Goal: Complete application form

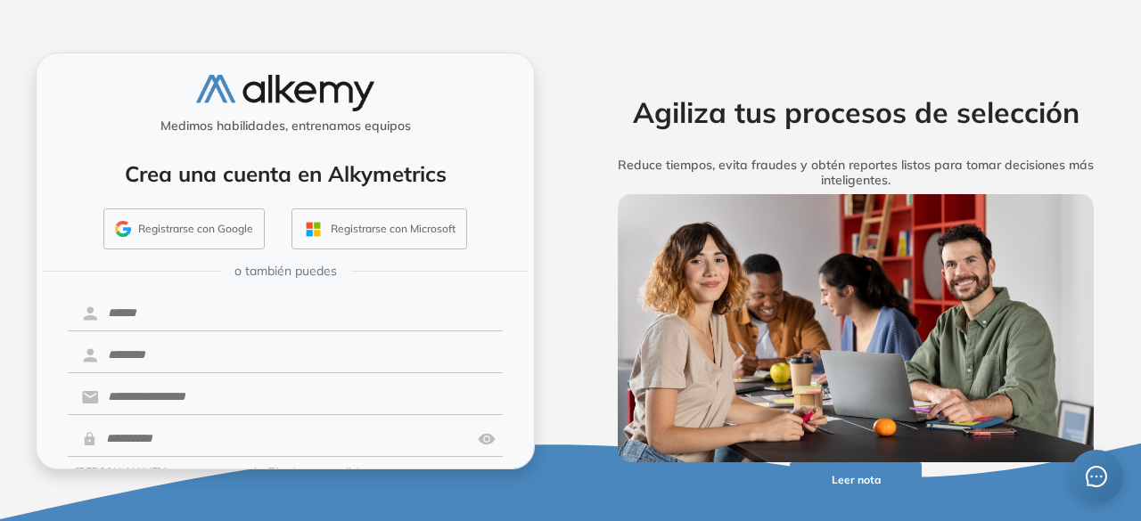
click at [193, 212] on button "Registrarse con Google" at bounding box center [183, 229] width 161 height 41
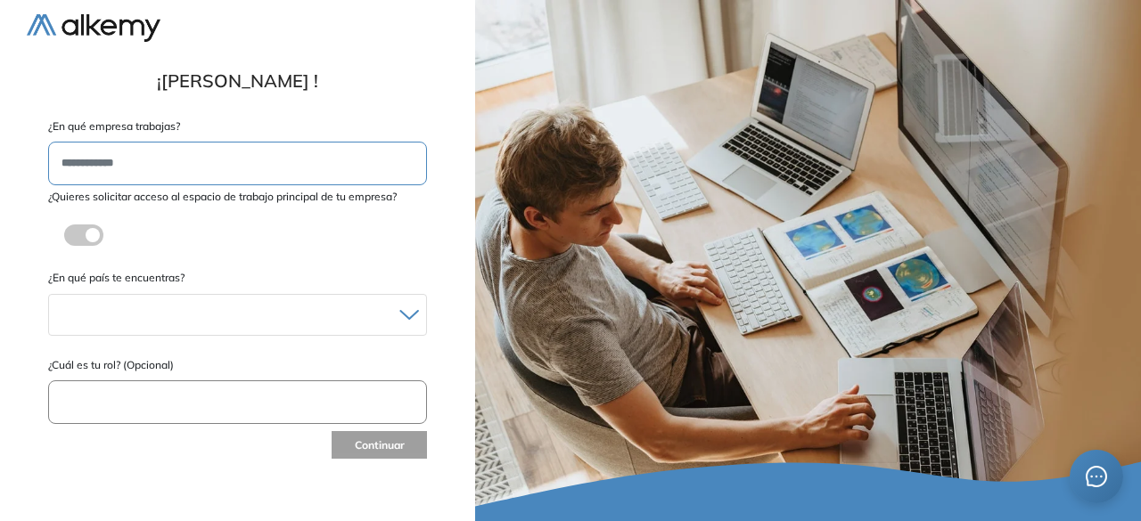
click at [184, 158] on input "text" at bounding box center [237, 164] width 379 height 44
click at [72, 230] on span at bounding box center [71, 232] width 14 height 14
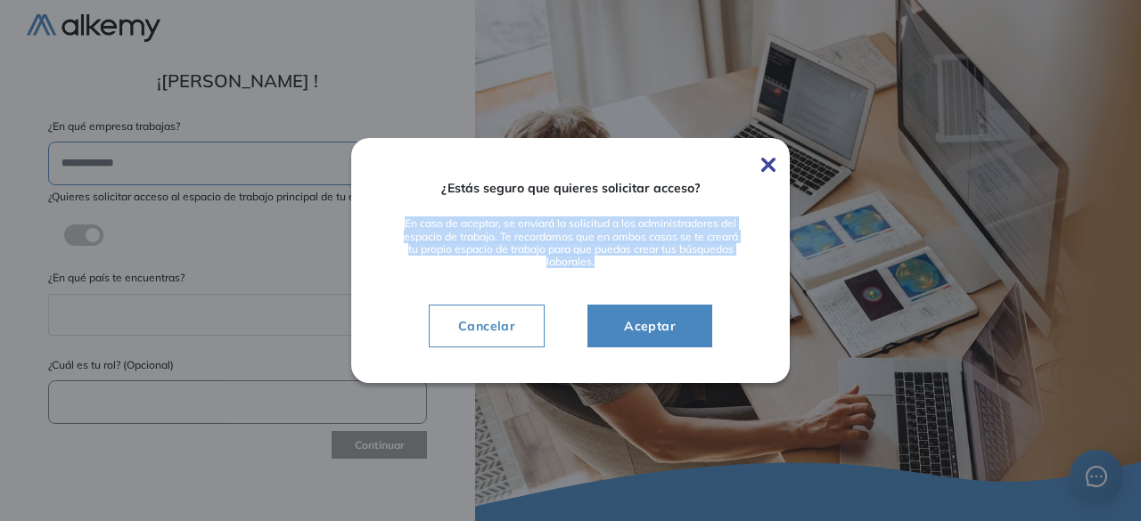
drag, startPoint x: 390, startPoint y: 218, endPoint x: 613, endPoint y: 261, distance: 227.1
click at [613, 261] on div "¿Estás seguro que quieres solicitar acceso? En caso de aceptar, se enviará la s…" at bounding box center [570, 260] width 439 height 244
click at [661, 329] on span "Aceptar" at bounding box center [650, 326] width 80 height 21
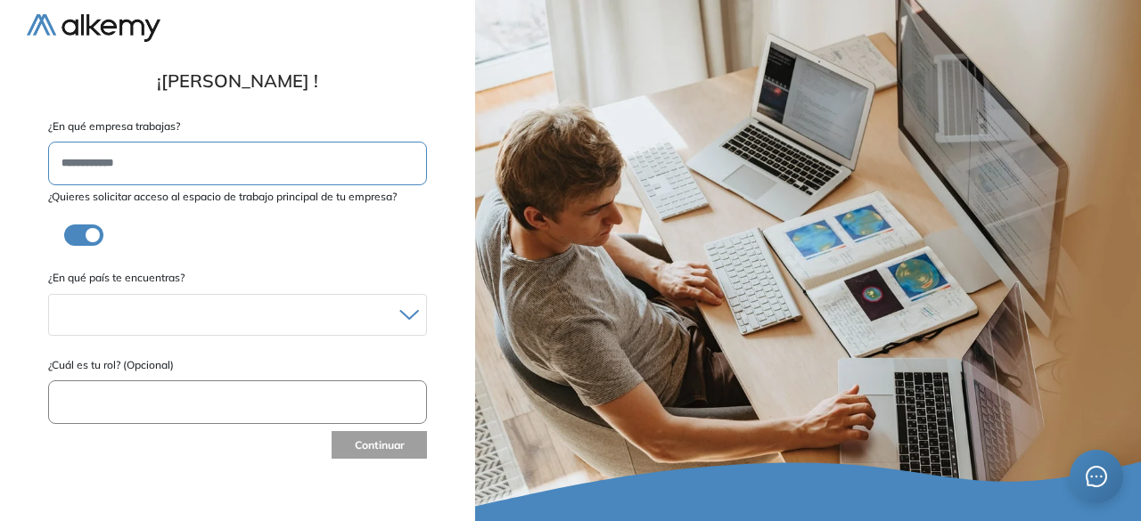
click at [149, 348] on form "**********" at bounding box center [238, 291] width 422 height 344
click at [152, 309] on div at bounding box center [237, 315] width 377 height 26
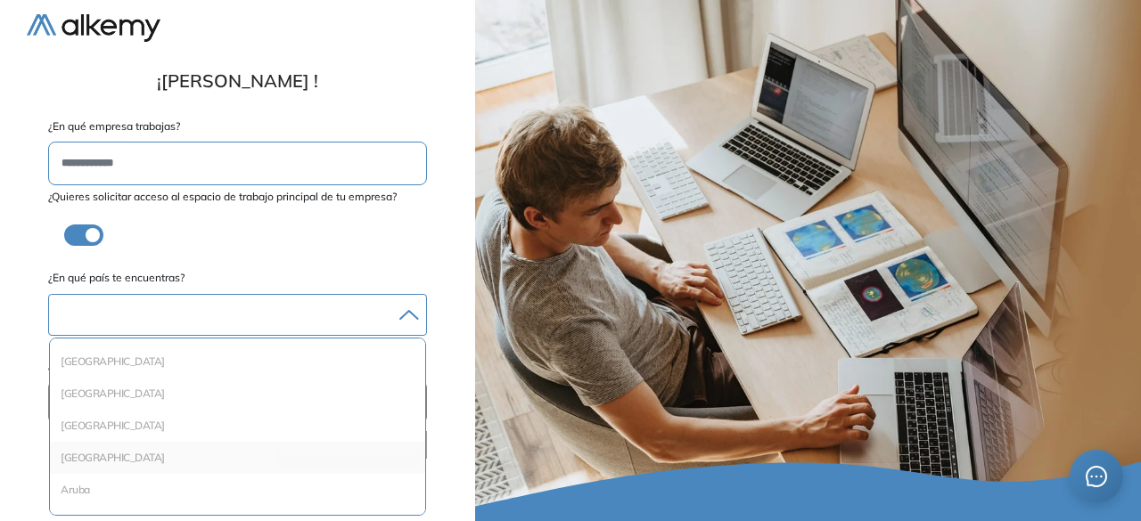
click at [117, 462] on li "Argentina" at bounding box center [237, 458] width 361 height 18
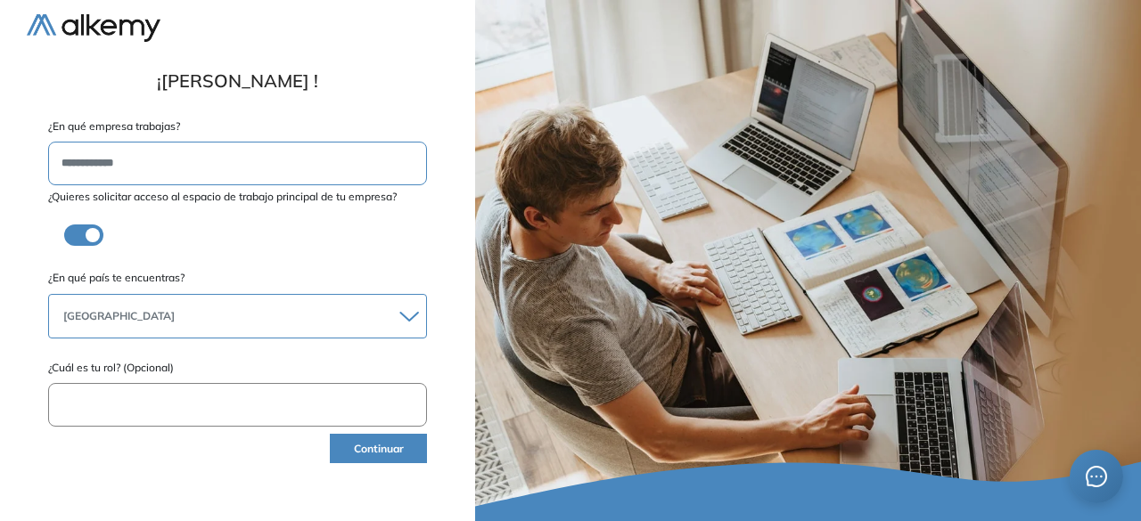
click at [131, 408] on input "text" at bounding box center [237, 405] width 379 height 44
type input "**********"
click at [417, 445] on button "Continuar" at bounding box center [378, 448] width 97 height 29
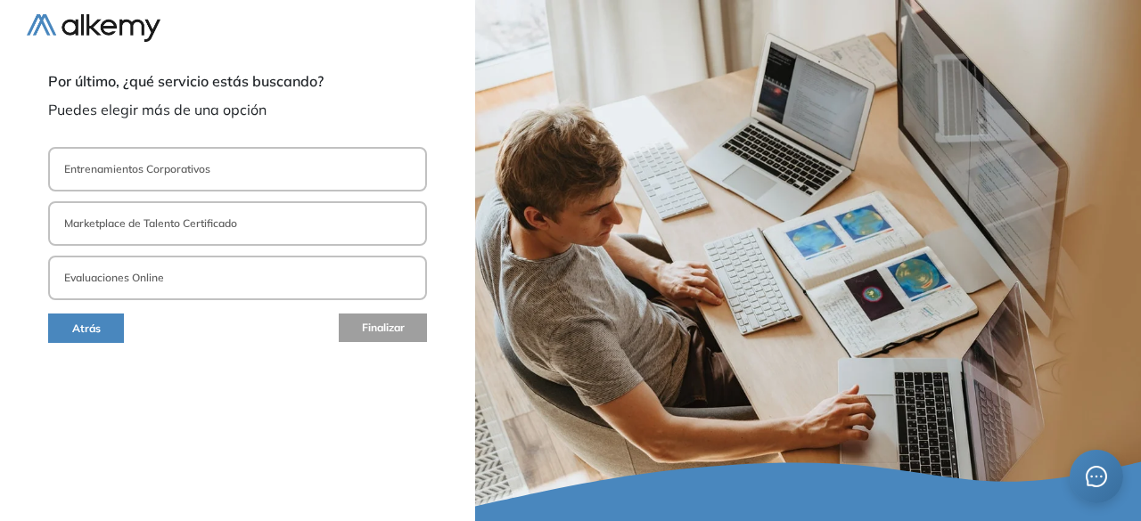
click at [170, 283] on button "Evaluaciones Online" at bounding box center [237, 278] width 379 height 45
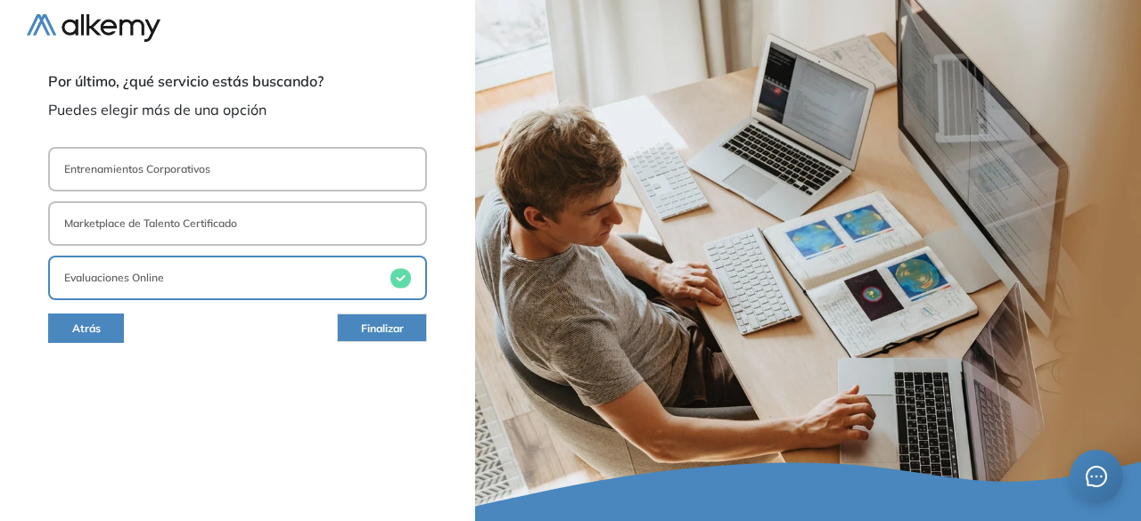
click at [376, 315] on button "Finalizar" at bounding box center [382, 328] width 90 height 29
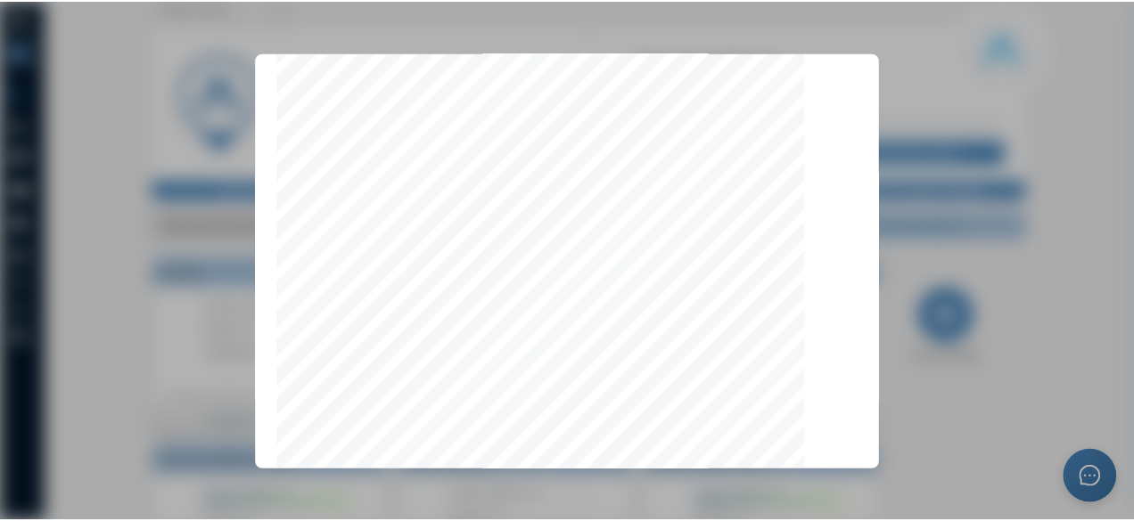
scroll to position [5723, 0]
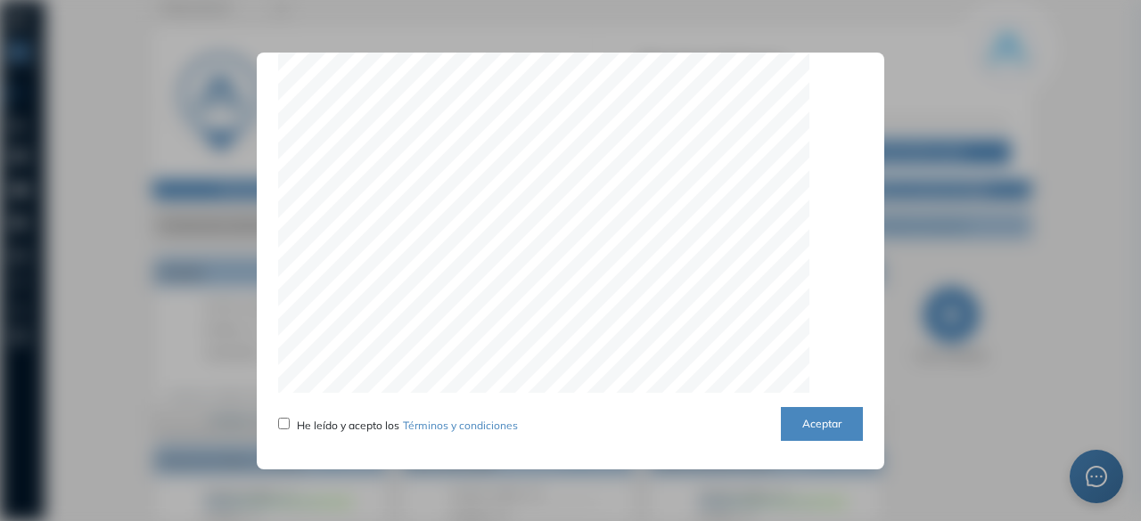
click at [799, 413] on button "Aceptar" at bounding box center [822, 424] width 82 height 35
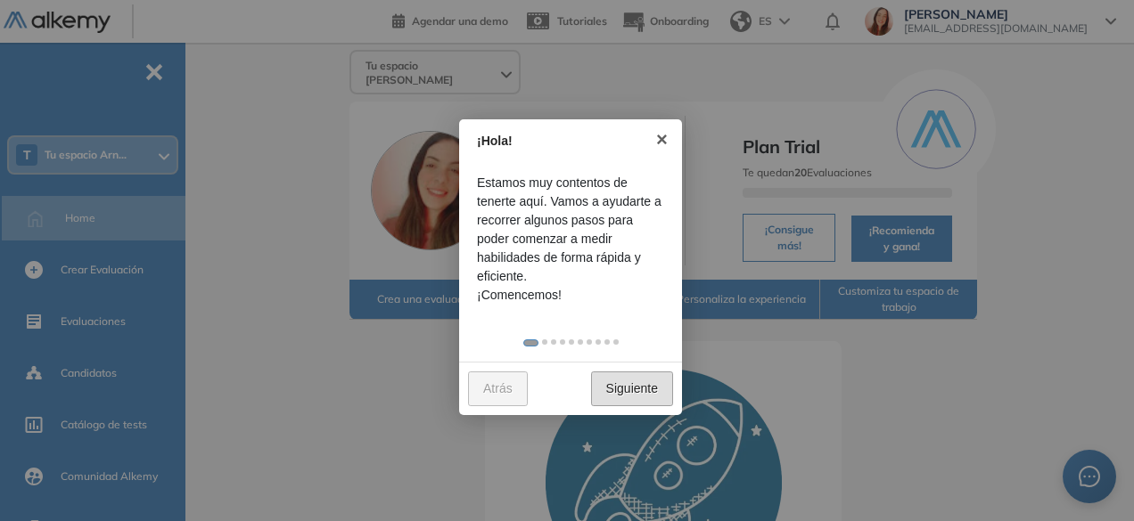
click at [640, 397] on link "Siguiente" at bounding box center [632, 389] width 82 height 35
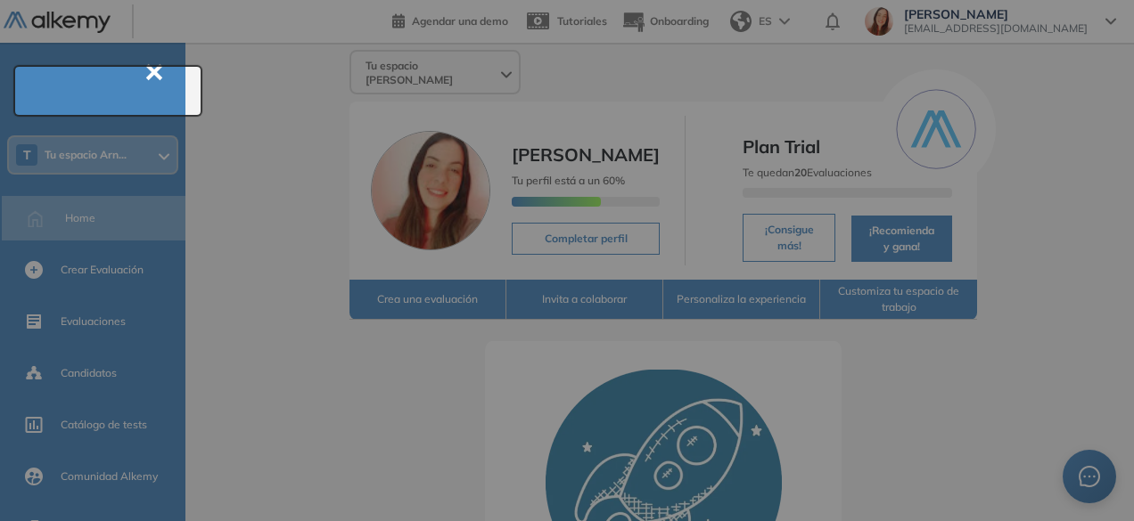
scroll to position [64, 0]
